Goal: Communication & Community: Answer question/provide support

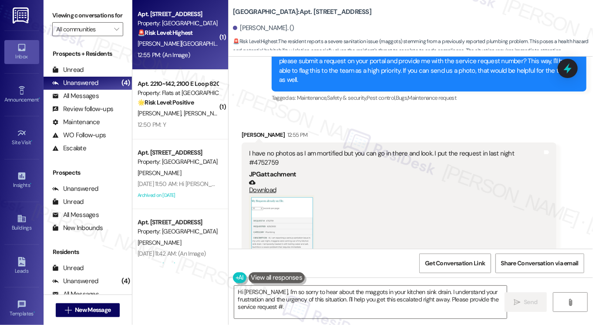
scroll to position [9143, 0]
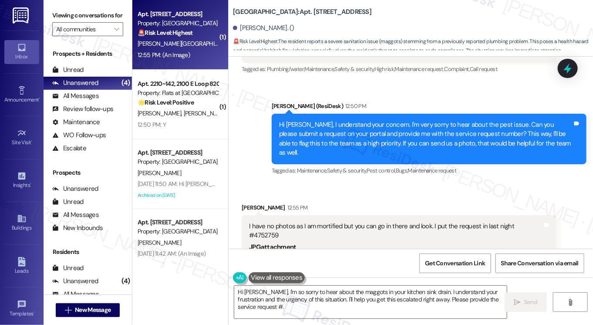
click at [341, 125] on div "Hi [PERSON_NAME], I understand your concern. I'm very sorry to hear about the p…" at bounding box center [426, 138] width 294 height 37
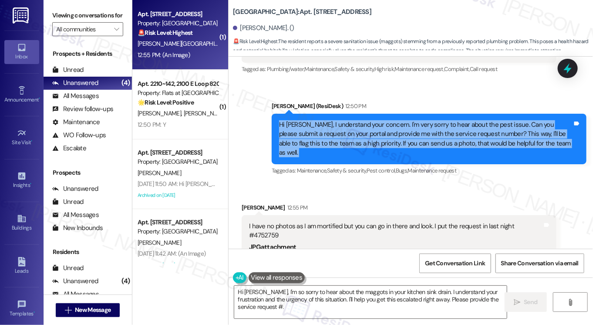
click at [341, 125] on div "Hi [PERSON_NAME], I understand your concern. I'm very sorry to hear about the p…" at bounding box center [426, 138] width 294 height 37
click at [353, 122] on div "Hi [PERSON_NAME], I understand your concern. I'm very sorry to hear about the p…" at bounding box center [426, 138] width 294 height 37
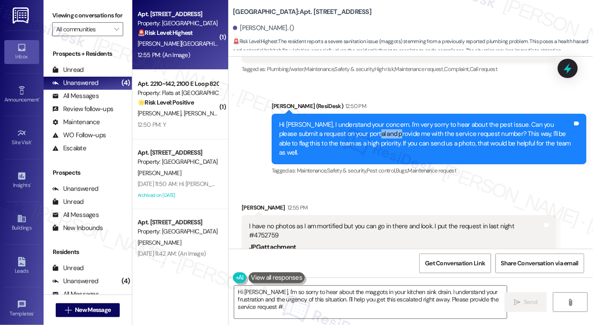
click at [353, 122] on div "Hi [PERSON_NAME], I understand your concern. I'm very sorry to hear about the p…" at bounding box center [426, 138] width 294 height 37
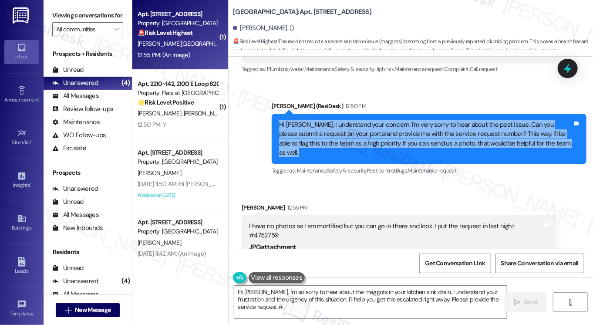
click at [353, 122] on div "Hi [PERSON_NAME], I understand your concern. I'm very sorry to hear about the p…" at bounding box center [426, 138] width 294 height 37
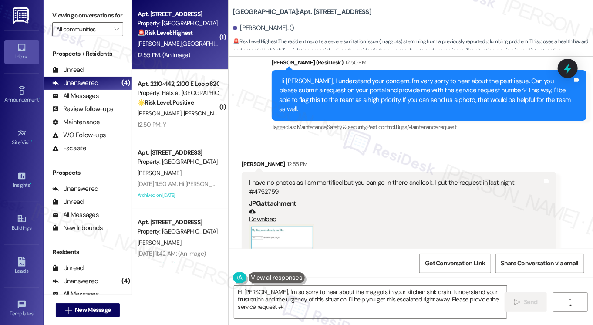
click at [391, 178] on div "I have no photos as I am mortified but you can go in there and look. I put the …" at bounding box center [396, 187] width 294 height 19
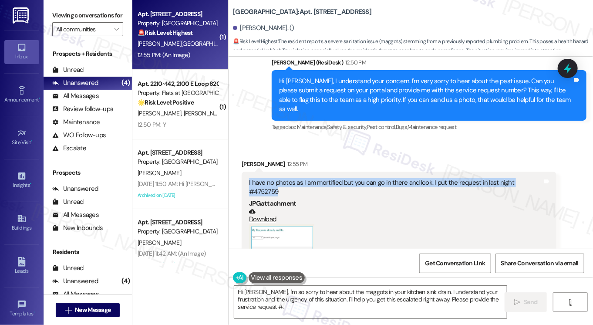
click at [391, 178] on div "I have no photos as I am mortified but you can go in there and look. I put the …" at bounding box center [396, 187] width 294 height 19
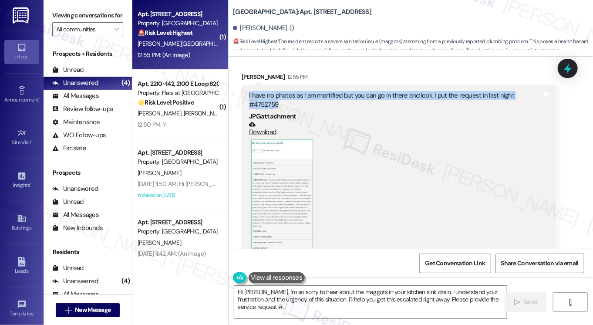
click at [519, 91] on div "I have no photos as I am mortified but you can go in there and look. I put the …" at bounding box center [396, 100] width 294 height 19
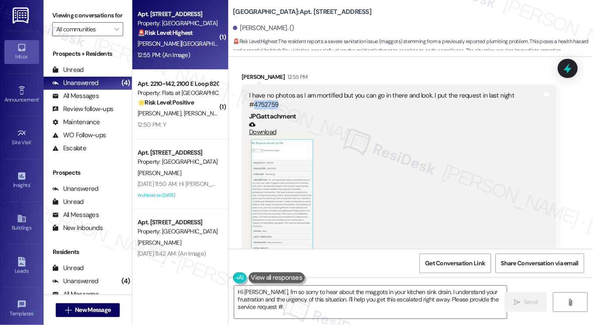
click at [519, 91] on div "I have no photos as I am mortified but you can go in there and look. I put the …" at bounding box center [396, 100] width 294 height 19
click at [284, 158] on button "Zoom image" at bounding box center [281, 194] width 65 height 115
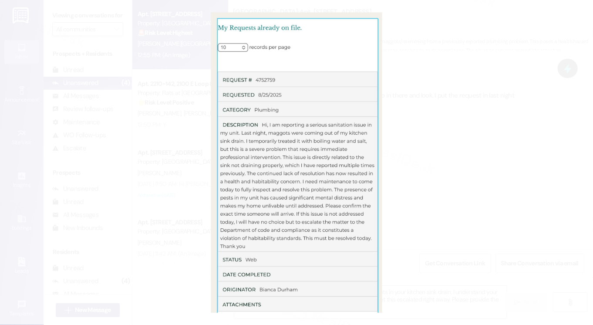
click at [456, 142] on button "Unzoom image" at bounding box center [296, 162] width 593 height 325
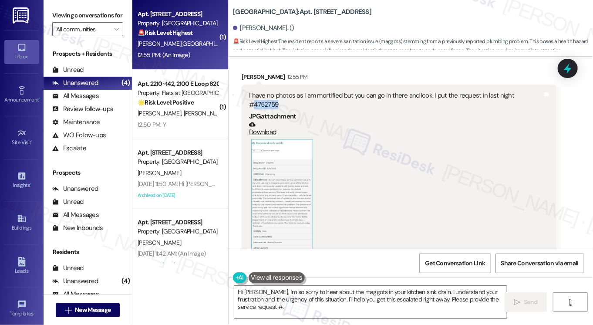
click at [521, 91] on div "I have no photos as I am mortified but you can go in there and look. I put the …" at bounding box center [396, 100] width 294 height 19
click at [569, 69] on icon at bounding box center [568, 69] width 10 height 14
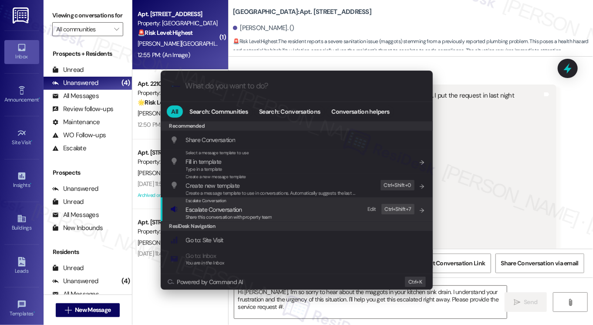
click at [272, 218] on div "Escalate Conversation Escalate Conversation Share this conversation with proper…" at bounding box center [297, 209] width 255 height 24
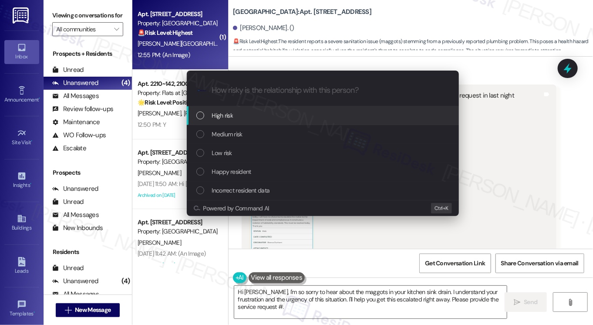
click at [247, 116] on div "High risk" at bounding box center [323, 116] width 255 height 10
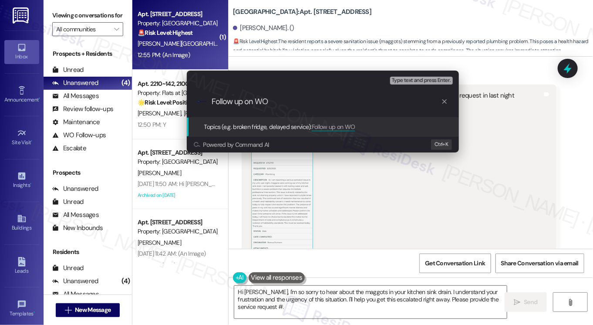
click at [300, 101] on input "Follow up on WO" at bounding box center [327, 101] width 230 height 9
paste input "4752759"
type input "Follow up on WO#4752759 - Pest issue in [GEOGRAPHIC_DATA]"
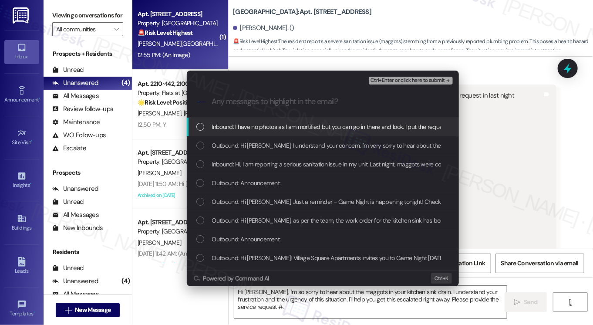
click at [274, 133] on div "Inbound: I have no photos as I am mortified but you can go in there and look. I…" at bounding box center [323, 127] width 272 height 19
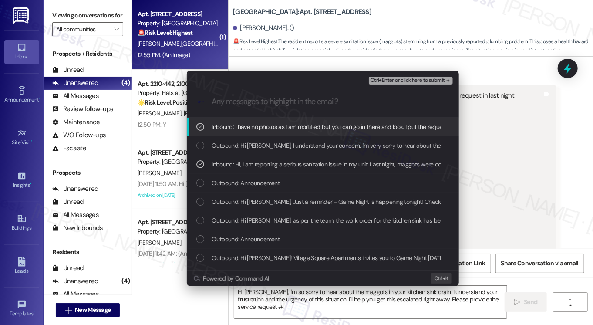
click at [405, 79] on span "Ctrl+Enter or click here to submit" at bounding box center [408, 81] width 74 height 6
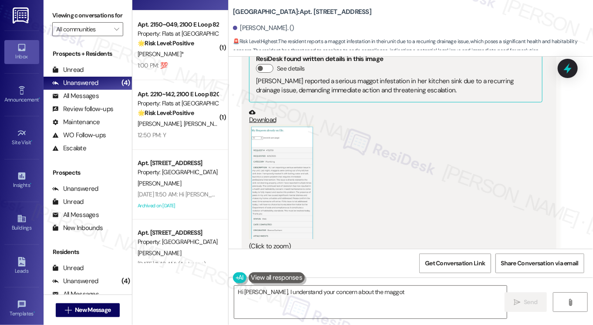
scroll to position [85, 0]
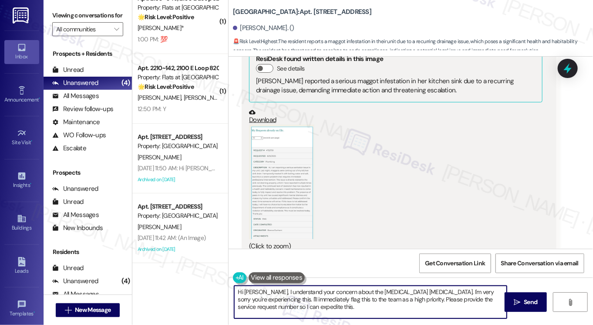
click at [328, 300] on textarea "Hi [PERSON_NAME], I understand your concern about the [MEDICAL_DATA] [MEDICAL_D…" at bounding box center [370, 302] width 273 height 33
click at [343, 299] on textarea "Hi [PERSON_NAME], I understand your concern about the [MEDICAL_DATA] [MEDICAL_D…" at bounding box center [370, 302] width 273 height 33
drag, startPoint x: 294, startPoint y: 305, endPoint x: 284, endPoint y: 295, distance: 14.2
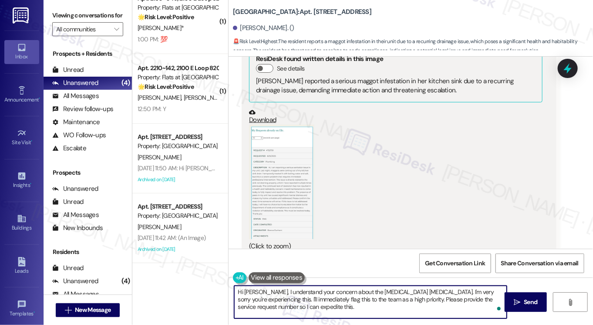
click at [284, 295] on textarea "Hi [PERSON_NAME], I understand your concern about the [MEDICAL_DATA] [MEDICAL_D…" at bounding box center [370, 302] width 273 height 33
click at [307, 300] on textarea "Hi [PERSON_NAME], I understand your concern about the [MEDICAL_DATA] [MEDICAL_D…" at bounding box center [370, 302] width 273 height 33
click at [308, 301] on textarea "Hi [PERSON_NAME], I understand your concern about the [MEDICAL_DATA] [MEDICAL_D…" at bounding box center [370, 302] width 273 height 33
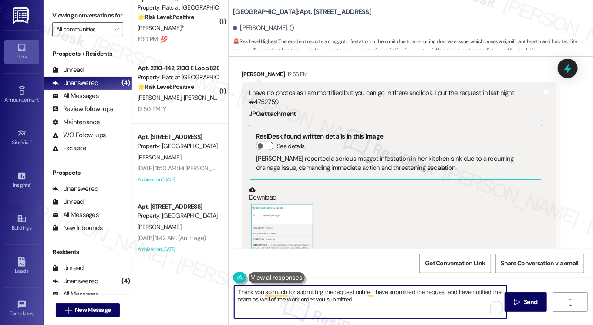
scroll to position [9267, 0]
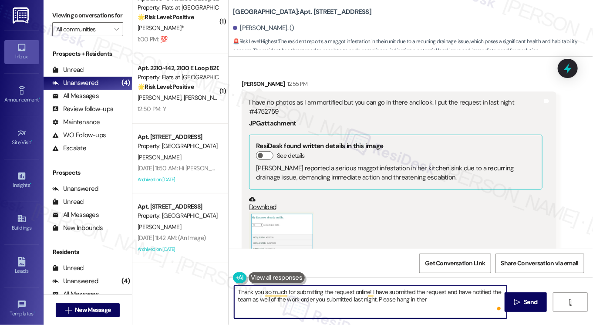
type textarea "Thank you so much for submitting the request online! I have submitted the reque…"
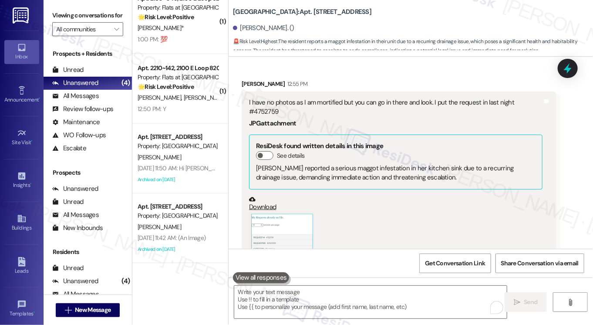
click at [64, 22] on label "Viewing conversations for" at bounding box center [87, 16] width 71 height 14
click at [326, 300] on textarea "To enrich screen reader interactions, please activate Accessibility in Grammarl…" at bounding box center [370, 302] width 273 height 33
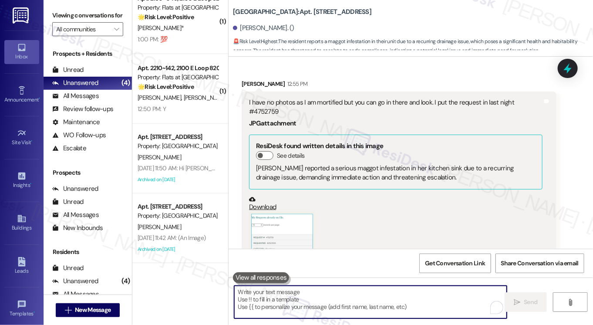
paste textarea "Thanks for submitting the request — I’ve notified the team and we’ll follow up …"
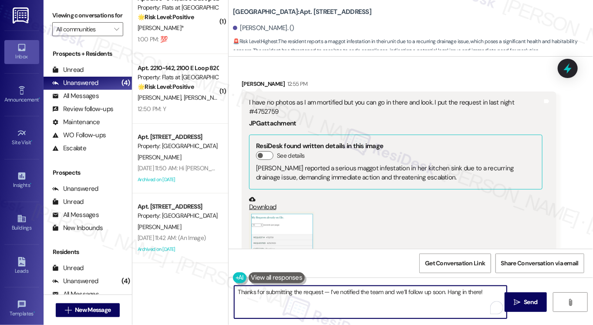
click at [327, 292] on textarea "Thanks for submitting the request — I’ve notified the team and we’ll follow up …" at bounding box center [370, 302] width 273 height 33
drag, startPoint x: 486, startPoint y: 290, endPoint x: 443, endPoint y: 291, distance: 42.3
click at [443, 291] on textarea "Thanks for submitting the request. I’ve notified the team, and we’ll follow up …" at bounding box center [370, 302] width 273 height 33
click at [324, 291] on textarea "Thanks for submitting the request. I’ve notified the team, and we’ll follow up …" at bounding box center [370, 302] width 273 height 33
type textarea "Thanks for submitting the request. I’ve notified the team, and we’ll follow up …"
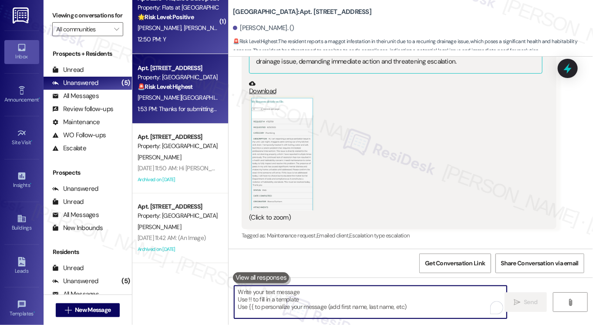
scroll to position [9415, 0]
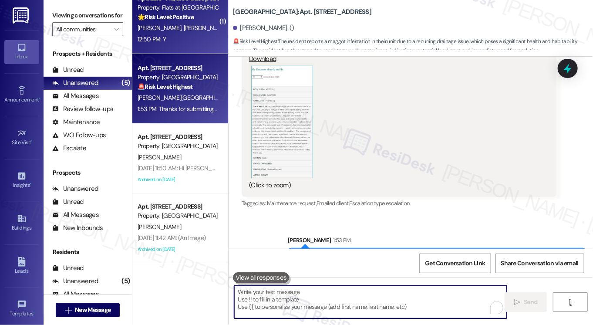
click at [154, 26] on span "[PERSON_NAME]" at bounding box center [161, 28] width 46 height 8
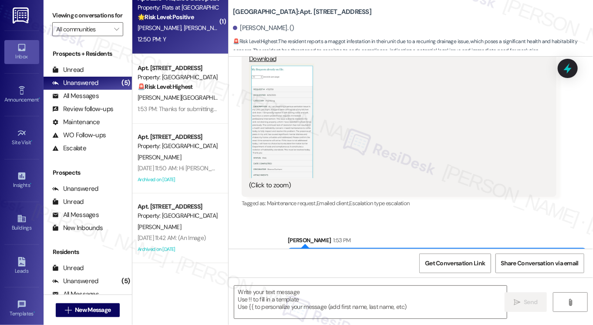
type textarea "Fetching suggested responses. Please feel free to read through the conversation…"
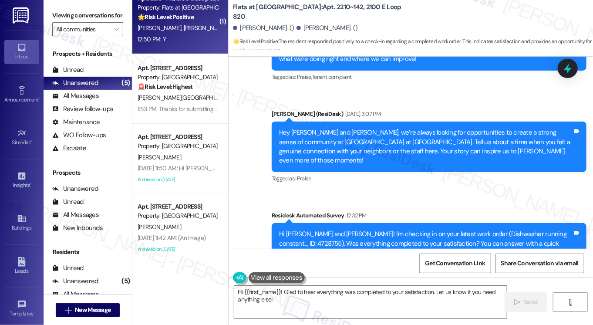
scroll to position [392, 0]
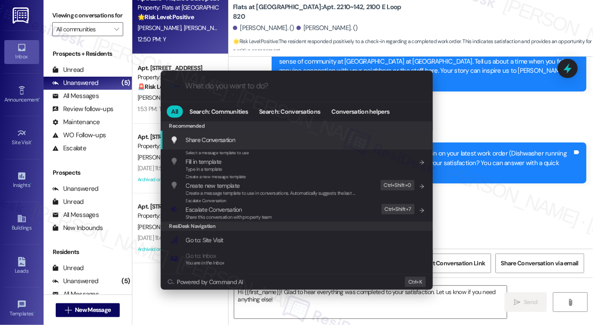
click at [457, 85] on div ".cls-1{fill:#0a055f;}.cls-2{fill:#0cc4c4;} resideskLogoBlueOrange All Search: C…" at bounding box center [296, 162] width 593 height 325
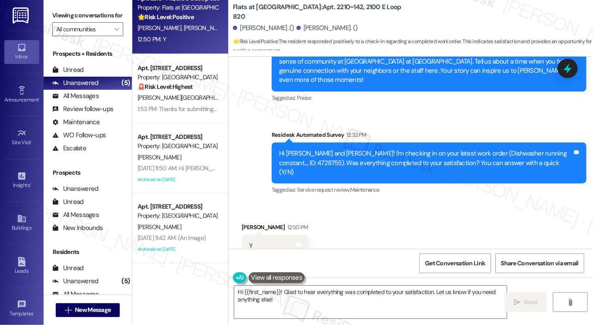
click at [474, 130] on div "Residesk Automated Survey 12:32 PM" at bounding box center [429, 136] width 315 height 12
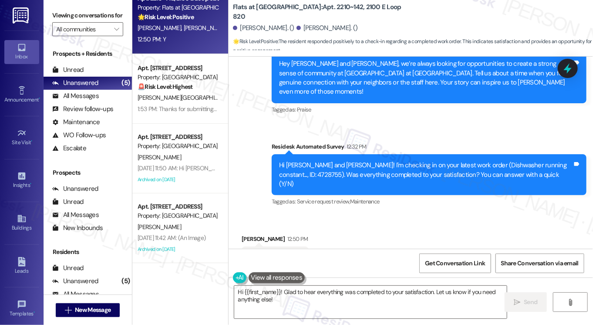
scroll to position [392, 0]
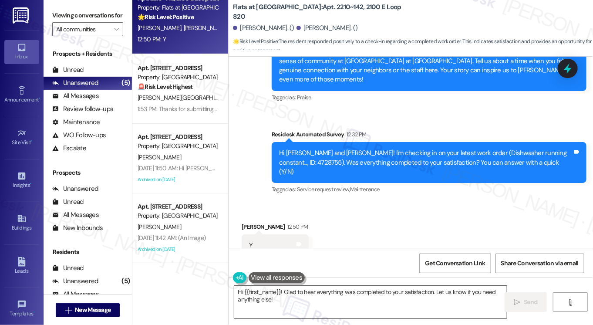
click at [369, 294] on textarea "Hi {{first_name}}! Glad to hear everything was completed to your satisfaction. …" at bounding box center [370, 302] width 273 height 33
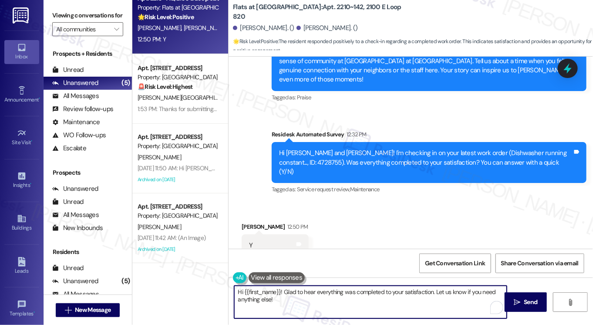
click at [335, 304] on textarea "Hi {{first_name}}! Glad to hear everything was completed to your satisfaction. …" at bounding box center [370, 302] width 273 height 33
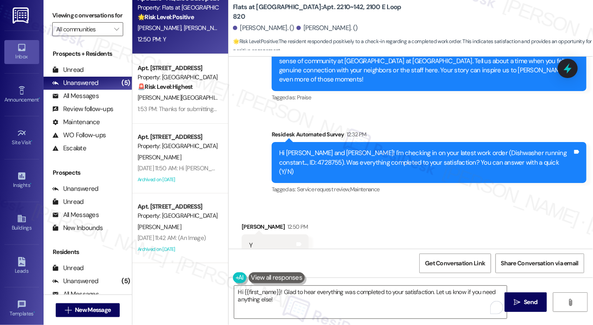
click at [59, 15] on label "Viewing conversations for" at bounding box center [87, 16] width 71 height 14
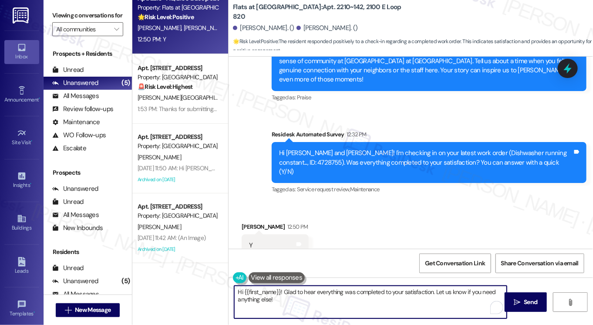
drag, startPoint x: 305, startPoint y: 304, endPoint x: 433, endPoint y: 288, distance: 129.1
click at [433, 288] on textarea "Hi {{first_name}}! Glad to hear everything was completed to your satisfaction. …" at bounding box center [370, 302] width 273 height 33
paste textarea "If I may also ask....has {{property}} been living up to your expectations so fa…"
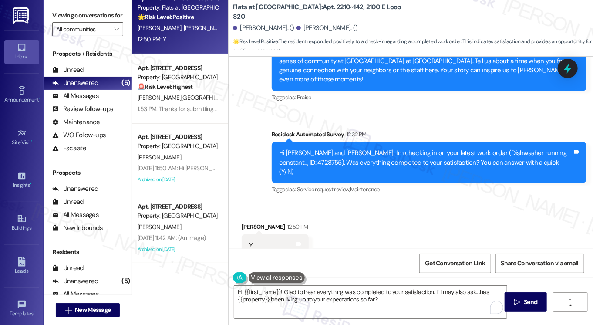
click at [249, 222] on div "[PERSON_NAME] 12:50 PM" at bounding box center [275, 228] width 67 height 12
copy div "[DEMOGRAPHIC_DATA]"
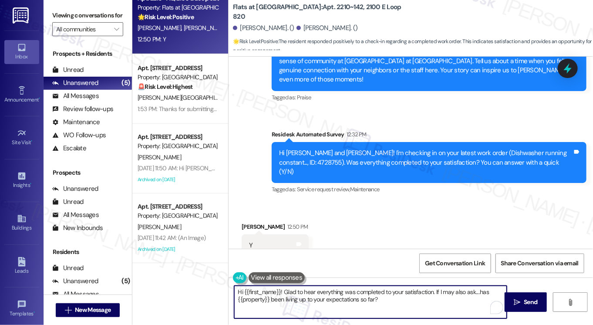
drag, startPoint x: 242, startPoint y: 291, endPoint x: 277, endPoint y: 289, distance: 34.9
click at [280, 289] on textarea "Hi {{first_name}}! Glad to hear everything was completed to your satisfaction. …" at bounding box center [370, 302] width 273 height 33
paste textarea "[DEMOGRAPHIC_DATA]"
click at [263, 287] on textarea "Hi [PERSON_NAME], Glad to hear everything was completed to your satisfaction. I…" at bounding box center [370, 302] width 273 height 33
click at [366, 301] on textarea "Hi [PERSON_NAME], glad to hear everything was completed to your satisfaction. I…" at bounding box center [370, 302] width 273 height 33
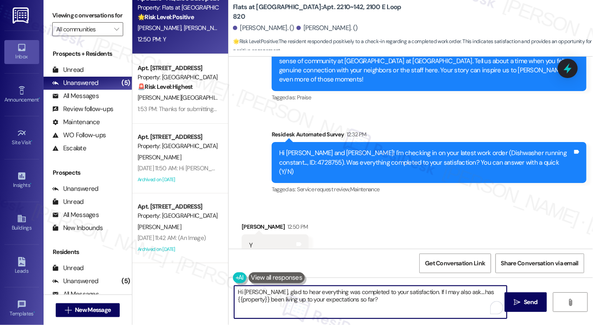
click at [366, 301] on textarea "Hi [PERSON_NAME], glad to hear everything was completed to your satisfaction. I…" at bounding box center [370, 302] width 273 height 33
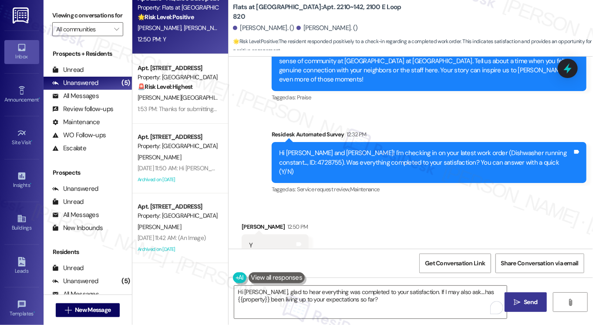
click at [512, 301] on span " Send" at bounding box center [525, 302] width 27 height 9
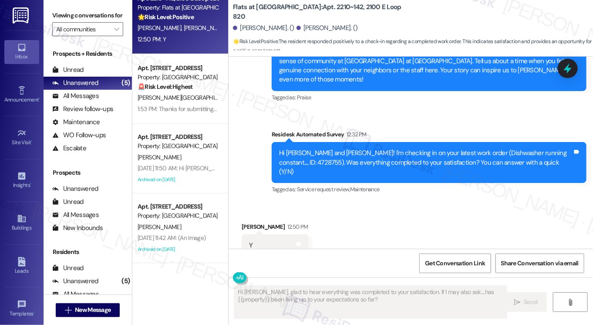
type textarea "Fetching suggested responses. Please feel free to read through the conversation…"
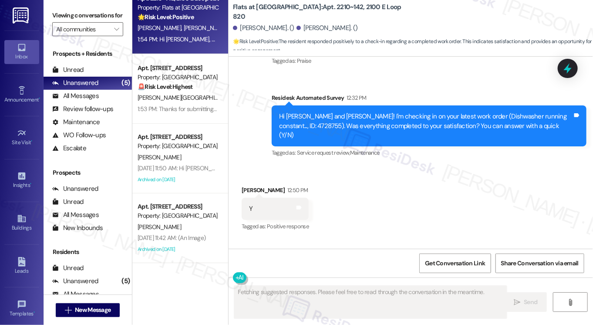
scroll to position [462, 0]
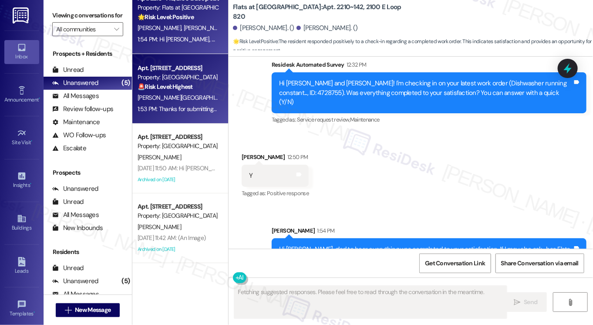
click at [183, 108] on div "1:53 PM: Thanks for submitting the request. I’ve notified the team, and we’ll f…" at bounding box center [276, 109] width 276 height 8
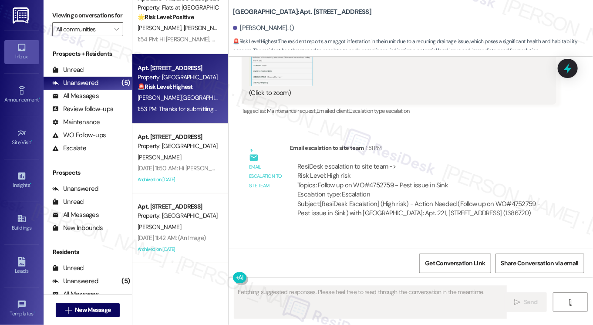
scroll to position [9535, 0]
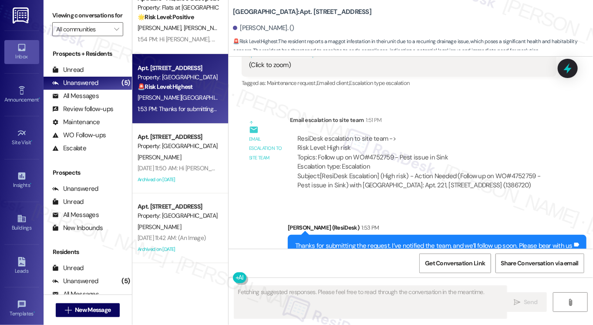
click at [363, 235] on div "Thanks for submitting the request. I’ve notified the team, and we’ll follow up …" at bounding box center [437, 246] width 299 height 22
click at [364, 235] on div "Thanks for submitting the request. I’ve notified the team, and we’ll follow up …" at bounding box center [437, 246] width 299 height 22
click at [453, 241] on div "Thanks for submitting the request. I’ve notified the team, and we’ll follow up …" at bounding box center [433, 245] width 277 height 9
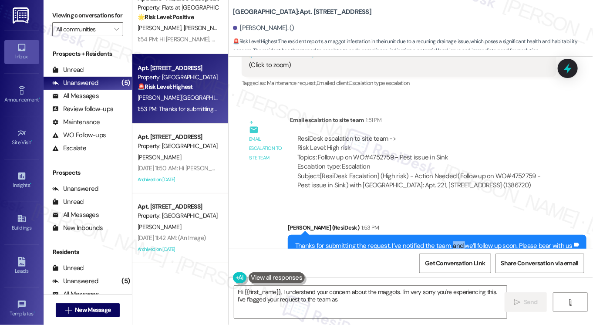
click at [453, 241] on div "Thanks for submitting the request. I’ve notified the team, and we’ll follow up …" at bounding box center [433, 245] width 277 height 9
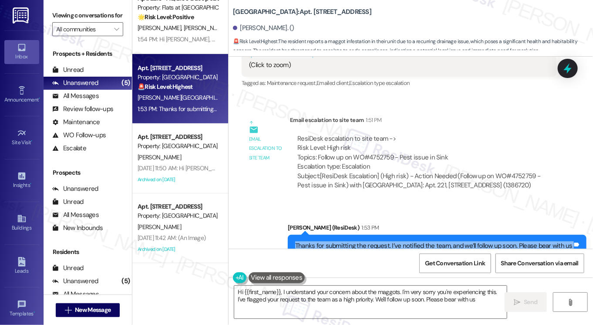
type textarea "Hi {{first_name}}, I understand your concern about the maggots. I'm very sorry …"
click at [453, 241] on div "Thanks for submitting the request. I’ve notified the team, and we’ll follow up …" at bounding box center [433, 245] width 277 height 9
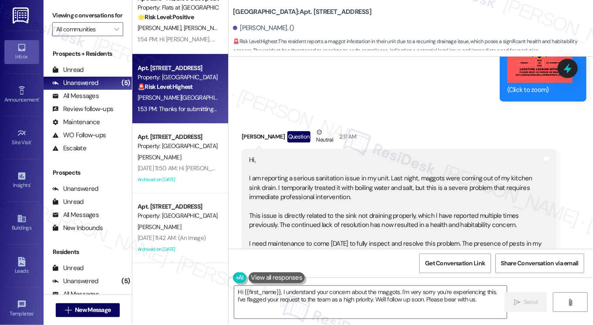
scroll to position [8794, 0]
